Goal: Information Seeking & Learning: Learn about a topic

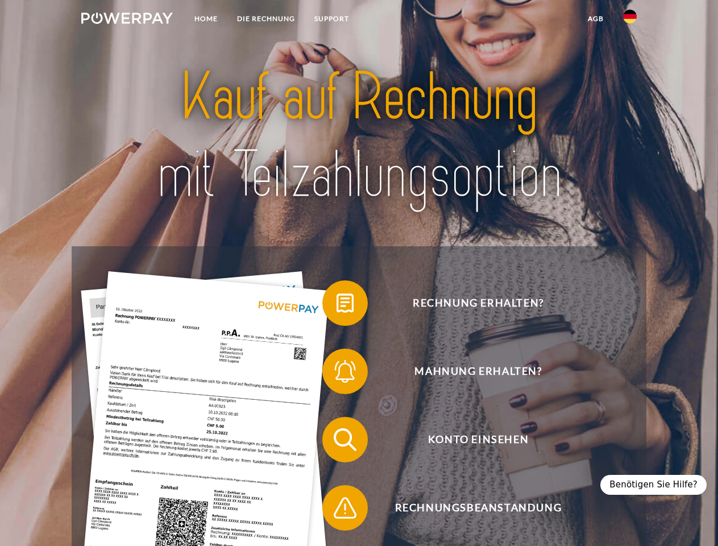
click at [127, 20] on img at bounding box center [127, 18] width 92 height 11
click at [630, 20] on img at bounding box center [630, 17] width 14 height 14
click at [596, 19] on link "agb" at bounding box center [596, 19] width 35 height 20
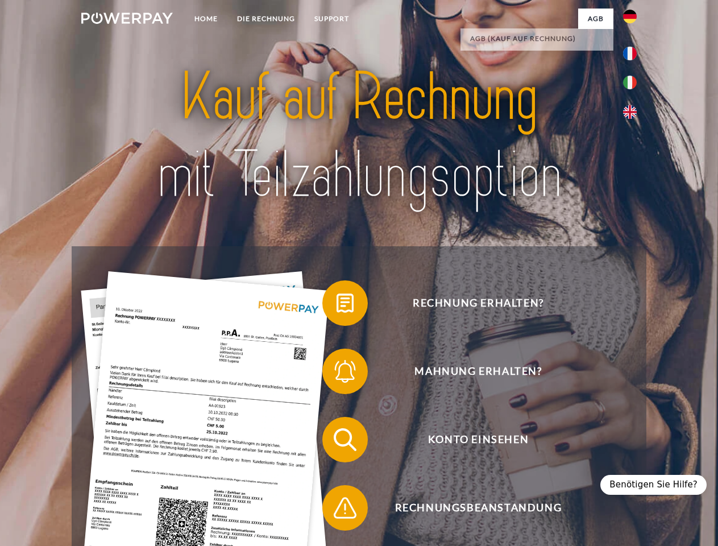
click at [337, 305] on span at bounding box center [328, 303] width 57 height 57
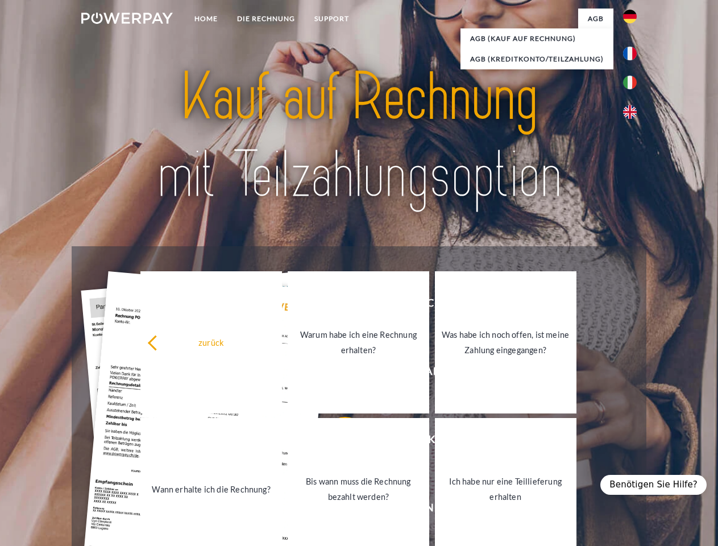
click at [337, 374] on link "Warum habe ich eine Rechnung erhalten?" at bounding box center [359, 342] width 142 height 142
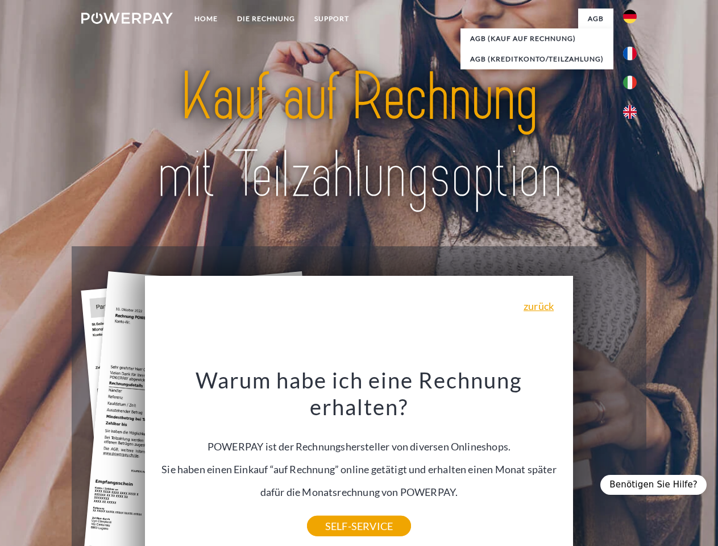
click at [337, 442] on div "Warum habe ich eine Rechnung erhalten? POWERPAY ist der Rechnungshersteller von…" at bounding box center [359, 446] width 415 height 160
click at [337, 510] on div "Warum habe ich eine Rechnung erhalten? POWERPAY ist der Rechnungshersteller von…" at bounding box center [359, 446] width 415 height 160
click at [659, 485] on div "Benötigen Sie Hilfe?" at bounding box center [654, 485] width 106 height 20
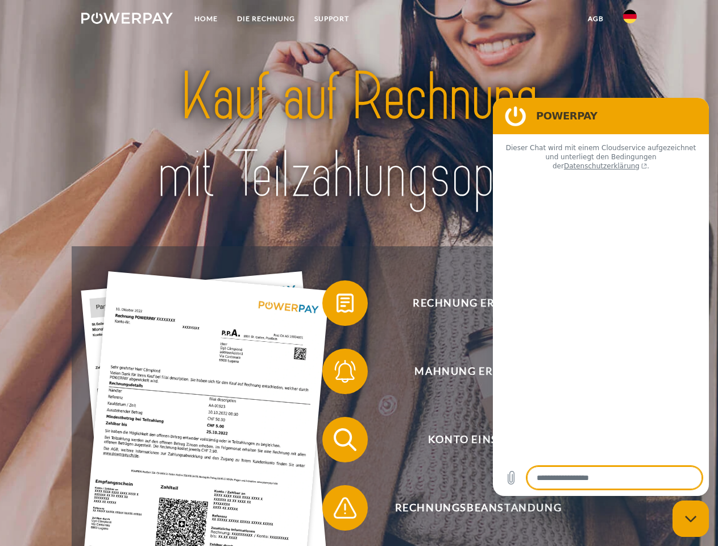
type textarea "*"
